Goal: Task Accomplishment & Management: Manage account settings

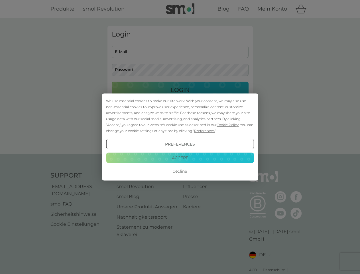
click at [228, 125] on span "Cookie Policy" at bounding box center [228, 125] width 22 height 4
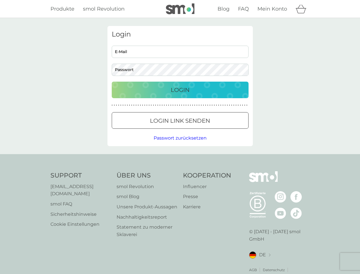
click at [204, 131] on div "Login E-Mail Passwort Login ● ● ● ● ● ● ● ● ● ● ● ● ● ● ● ● ● ● ● ● ● ● ● ● ● ●…" at bounding box center [181, 86] width 146 height 120
click at [180, 144] on div "Login E-Mail Passwort Login ● ● ● ● ● ● ● ● ● ● ● ● ● ● ● ● ● ● ● ● ● ● ● ● ● ●…" at bounding box center [181, 86] width 146 height 120
click at [180, 171] on div "Support [EMAIL_ADDRESS][DOMAIN_NAME] smol FAQ Sicherheitshinweise Cookie Einste…" at bounding box center [181, 226] width 260 height 110
click at [180, 158] on div "Support [EMAIL_ADDRESS][DOMAIN_NAME] smol FAQ Sicherheitshinweise Cookie Einste…" at bounding box center [180, 226] width 360 height 144
